Goal: Task Accomplishment & Management: Use online tool/utility

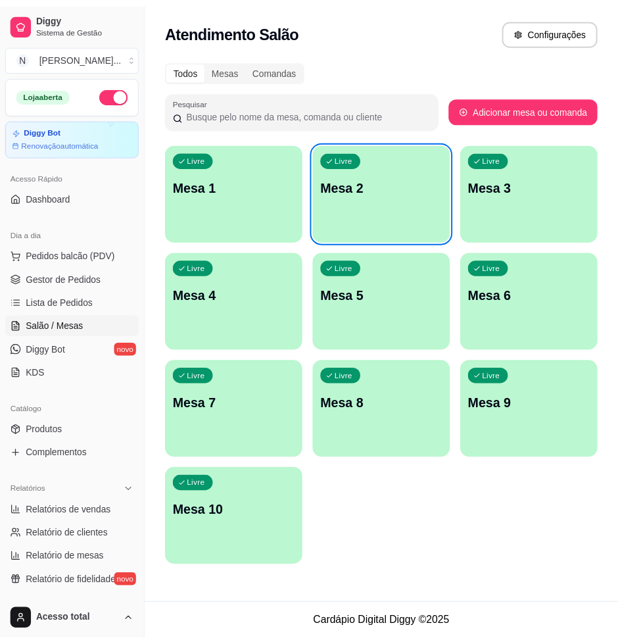
scroll to position [247, 0]
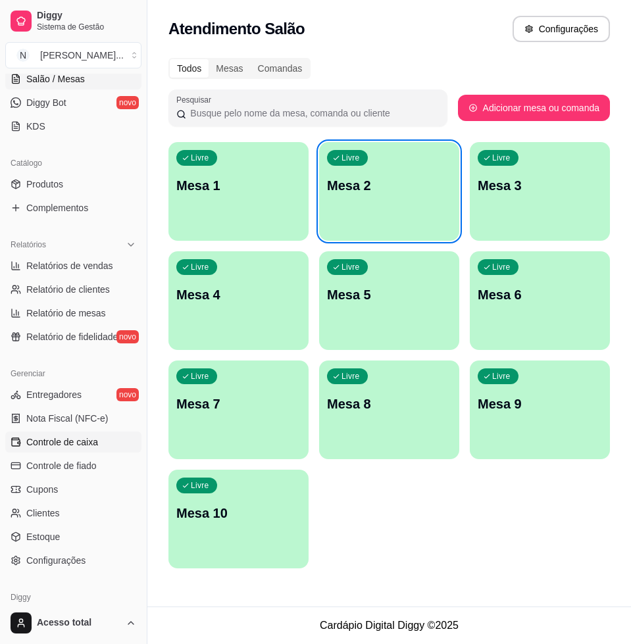
click at [97, 447] on link "Controle de caixa" at bounding box center [73, 441] width 136 height 21
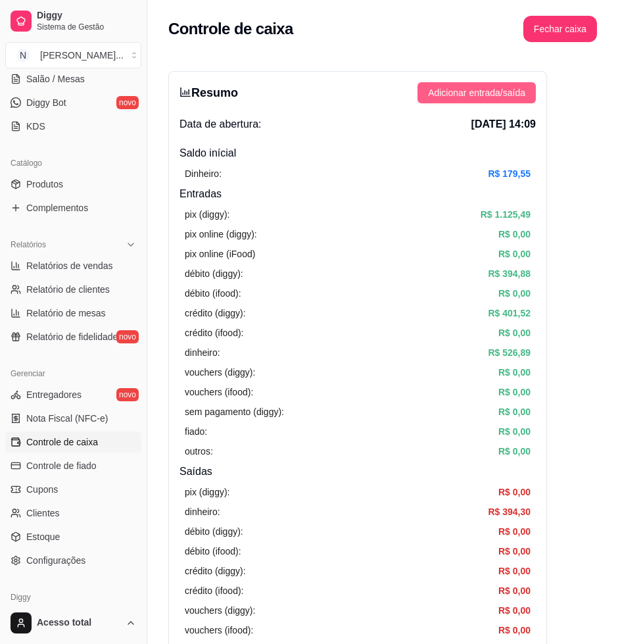
click at [461, 101] on button "Adicionar entrada/saída" at bounding box center [477, 92] width 118 height 21
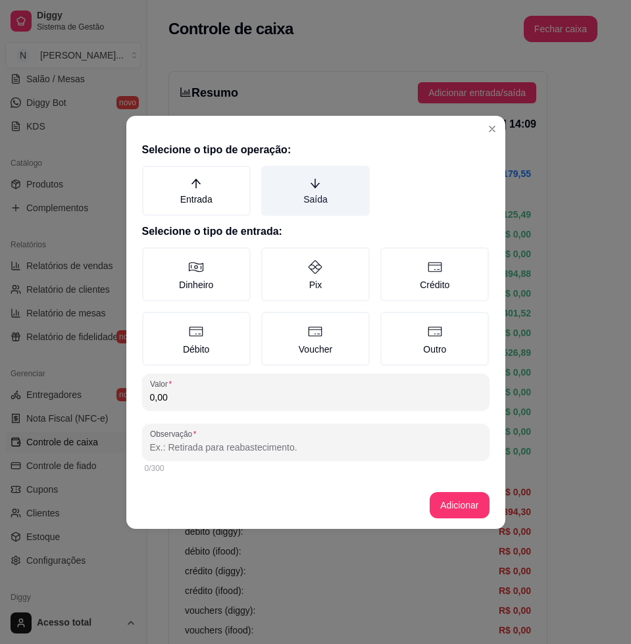
click at [320, 200] on label "Saída" at bounding box center [315, 191] width 108 height 50
click at [271, 176] on button "Saída" at bounding box center [265, 170] width 11 height 11
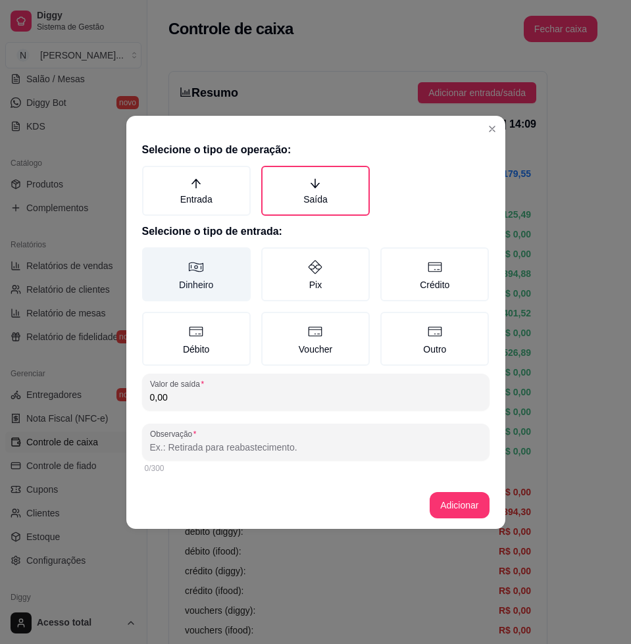
click at [207, 272] on label "Dinheiro" at bounding box center [196, 274] width 108 height 54
click at [152, 257] on button "Dinheiro" at bounding box center [146, 252] width 11 height 11
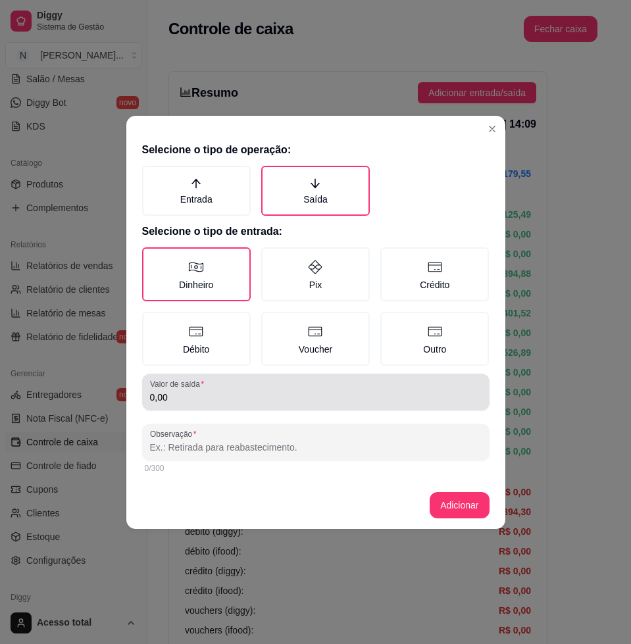
click at [247, 379] on div "0,00" at bounding box center [315, 392] width 331 height 26
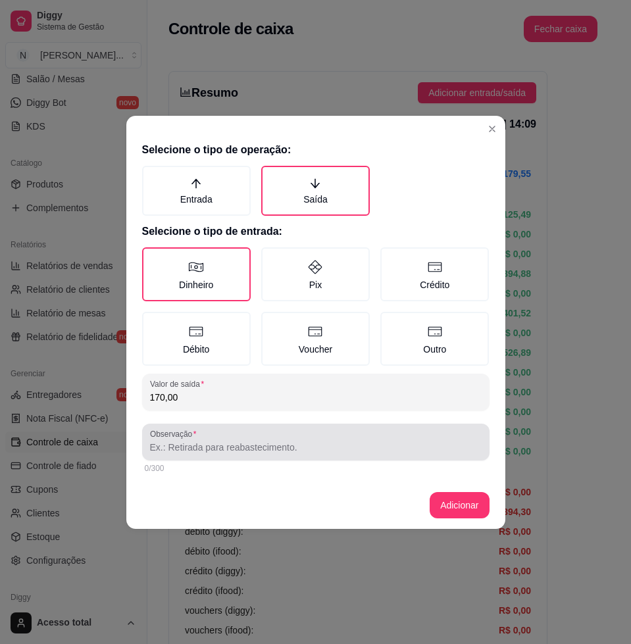
type input "170,00"
click at [233, 452] on input "Observação" at bounding box center [315, 447] width 331 height 13
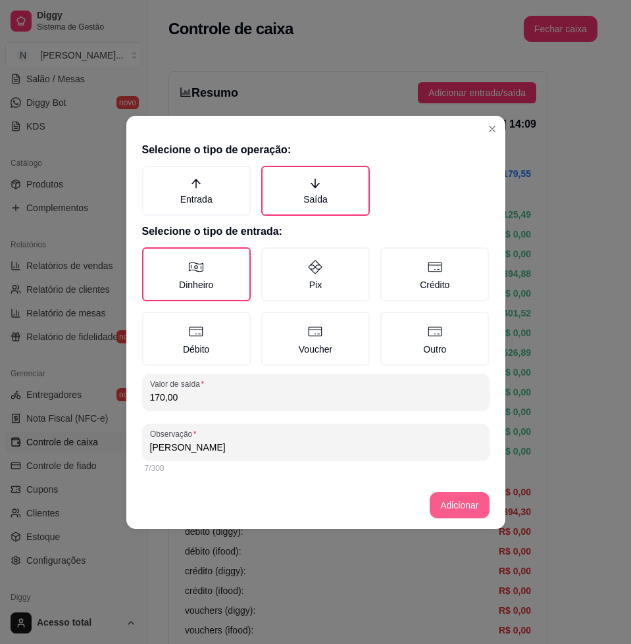
type input "[PERSON_NAME]"
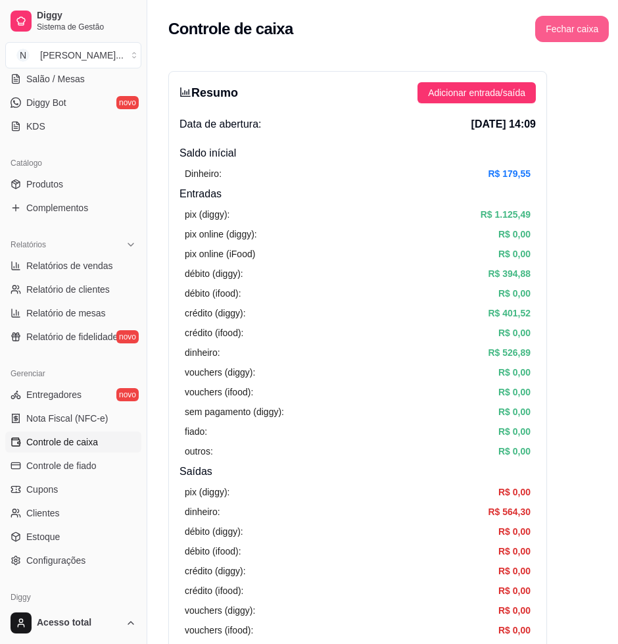
click at [550, 31] on button "Fechar caixa" at bounding box center [572, 29] width 74 height 26
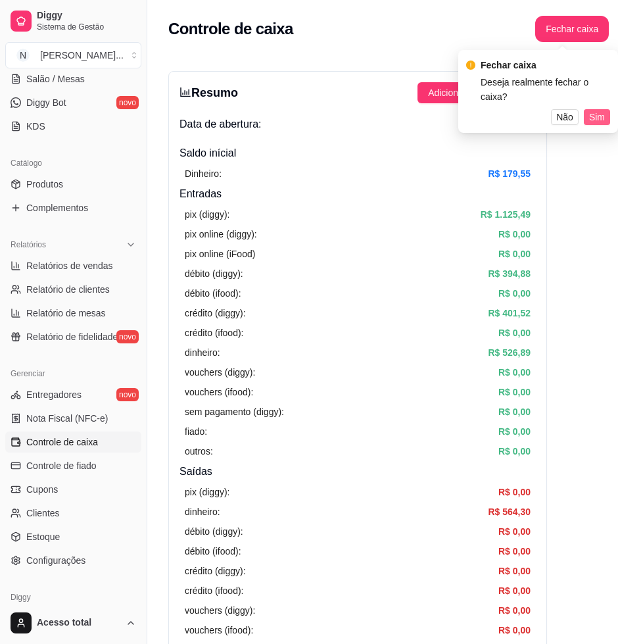
drag, startPoint x: 608, startPoint y: 107, endPoint x: 560, endPoint y: 116, distance: 48.8
click at [606, 109] on button "Sim" at bounding box center [597, 117] width 26 height 16
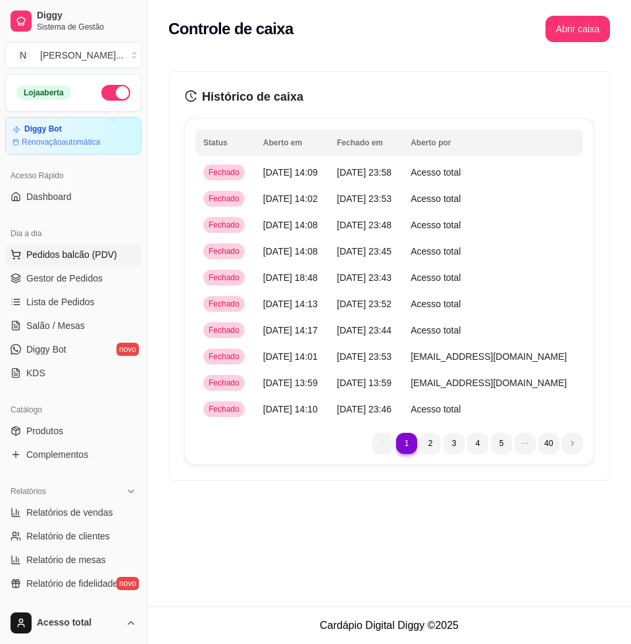
click at [62, 246] on button "Pedidos balcão (PDV)" at bounding box center [73, 254] width 136 height 21
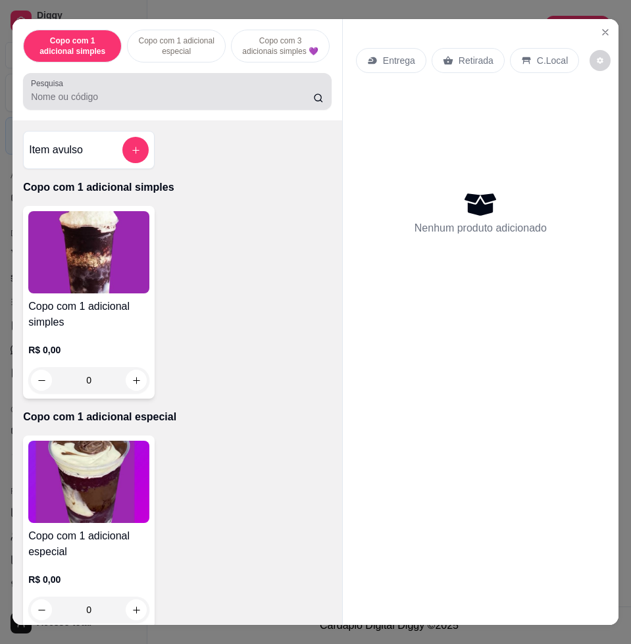
drag, startPoint x: 139, startPoint y: 81, endPoint x: 138, endPoint y: 96, distance: 15.2
click at [140, 82] on div "Pesquisa" at bounding box center [177, 91] width 308 height 37
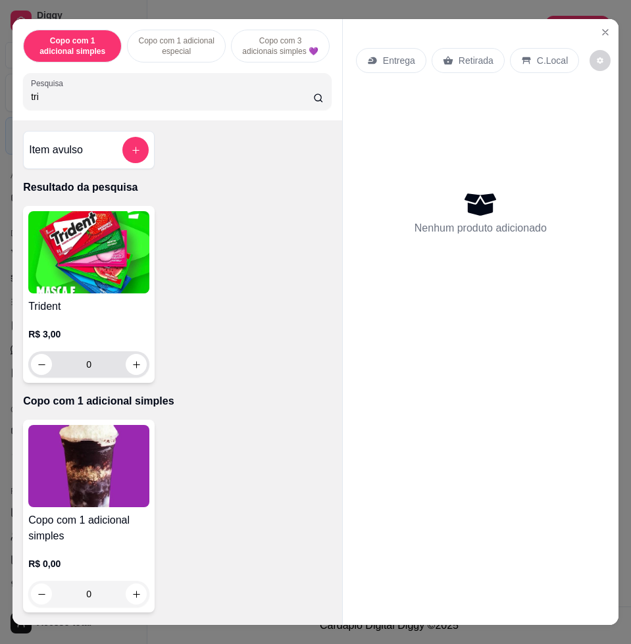
type input "tri"
click at [132, 369] on icon "increase-product-quantity" at bounding box center [137, 365] width 10 height 10
type input "1"
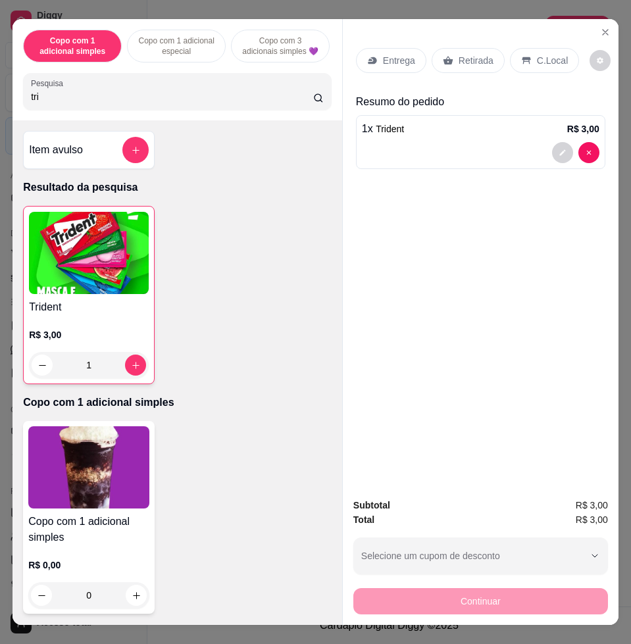
drag, startPoint x: 555, startPoint y: 53, endPoint x: 550, endPoint y: 116, distance: 62.7
click at [554, 54] on p "C.Local" at bounding box center [552, 60] width 31 height 13
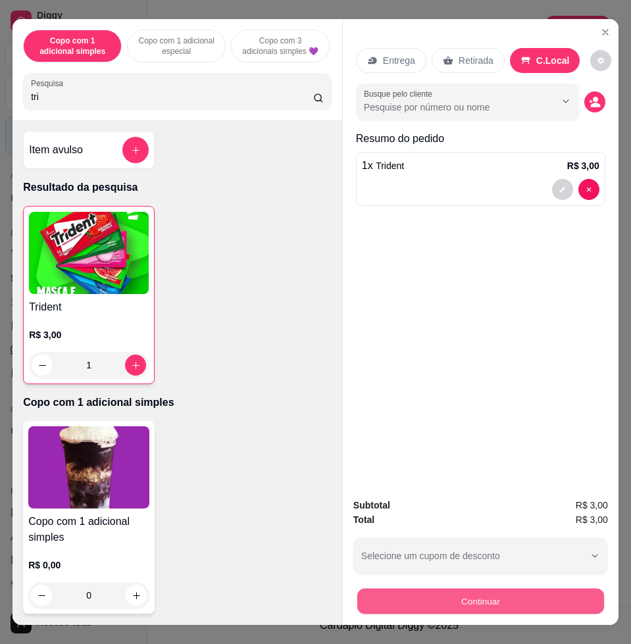
click at [573, 590] on button "Continuar" at bounding box center [480, 601] width 247 height 26
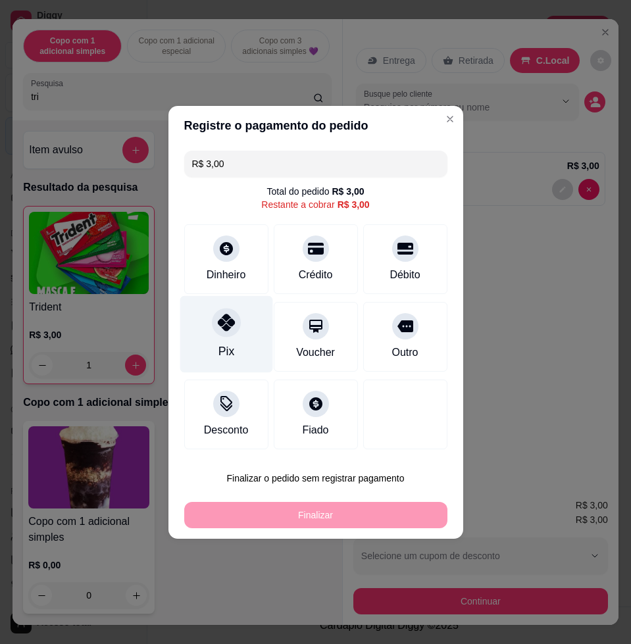
click at [255, 336] on div "Pix" at bounding box center [226, 333] width 93 height 77
type input "R$ 0,00"
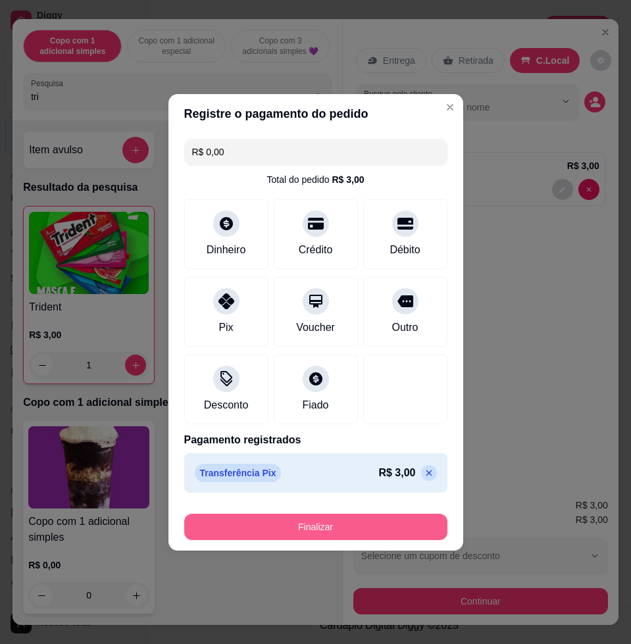
click at [363, 525] on button "Finalizar" at bounding box center [315, 527] width 263 height 26
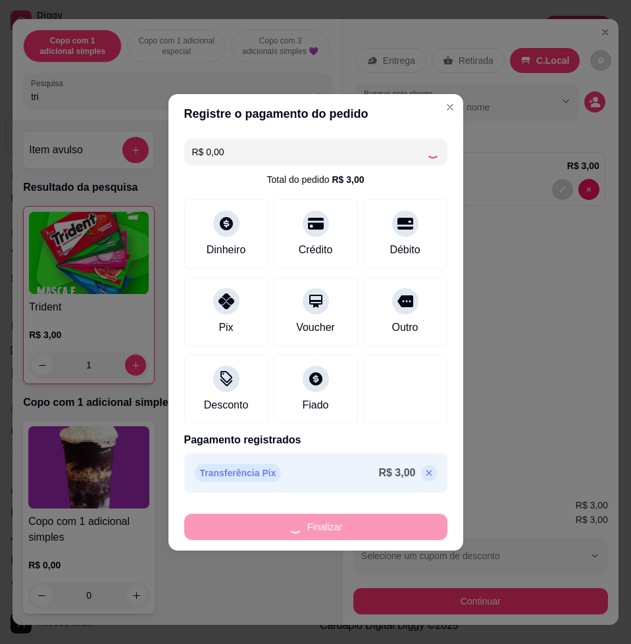
type input "0"
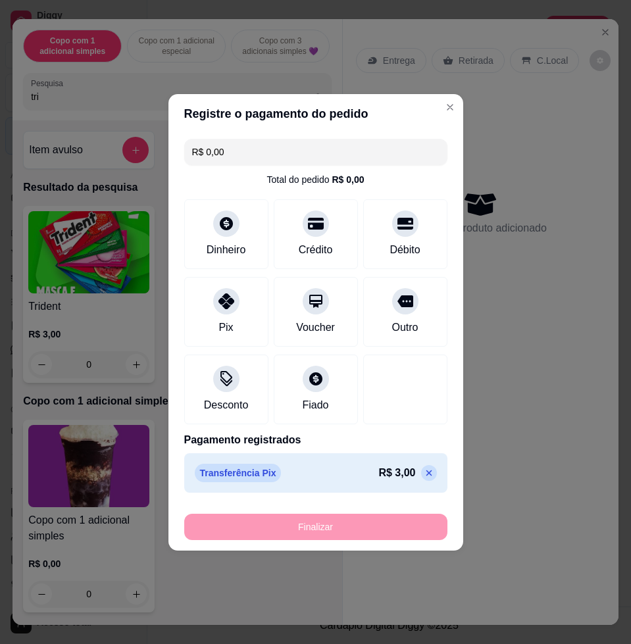
type input "-R$ 3,00"
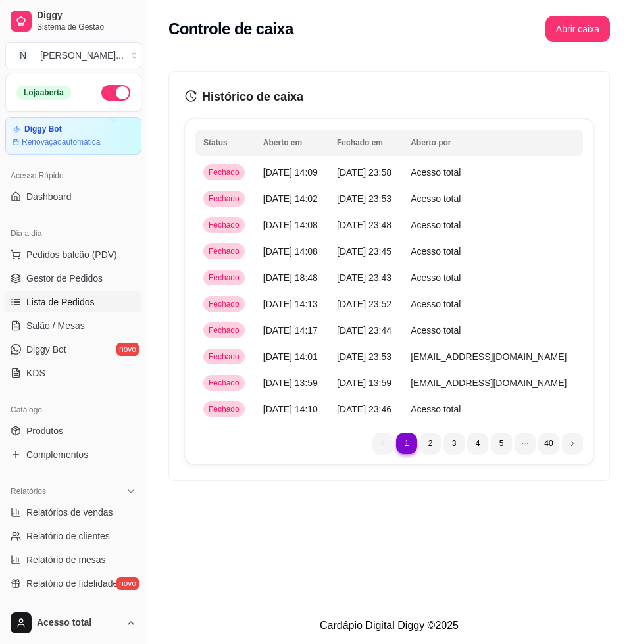
click at [64, 302] on span "Lista de Pedidos" at bounding box center [60, 301] width 68 height 13
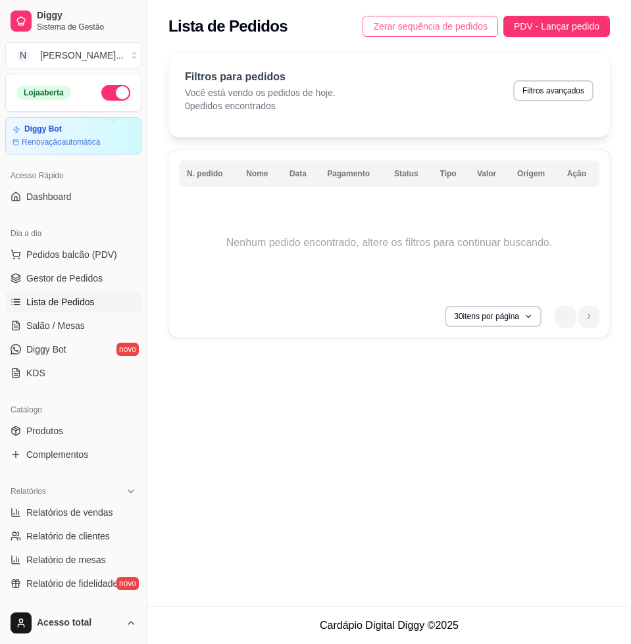
click at [433, 22] on span "Zerar sequência de pedidos" at bounding box center [430, 26] width 114 height 14
